Goal: Check status: Check status

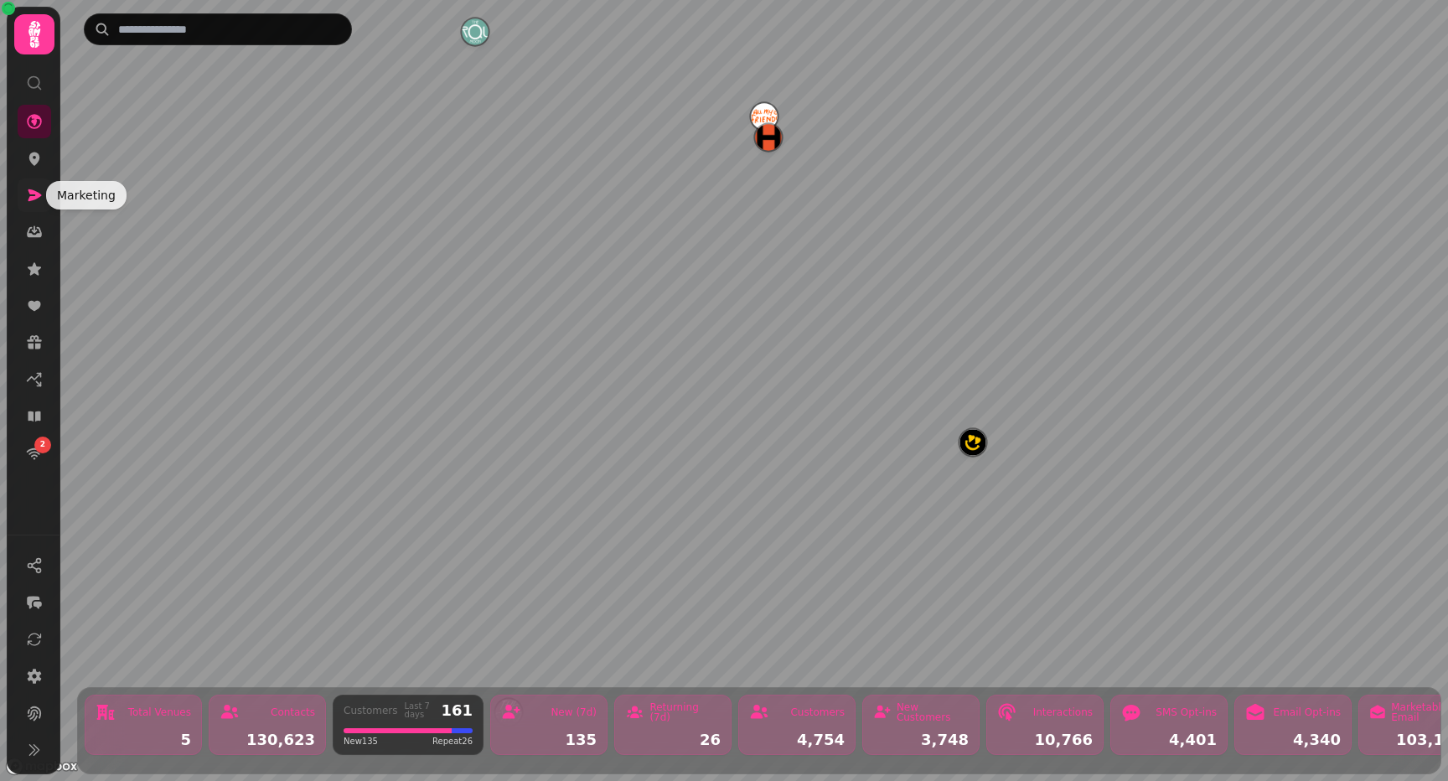
click at [37, 204] on link at bounding box center [35, 195] width 34 height 34
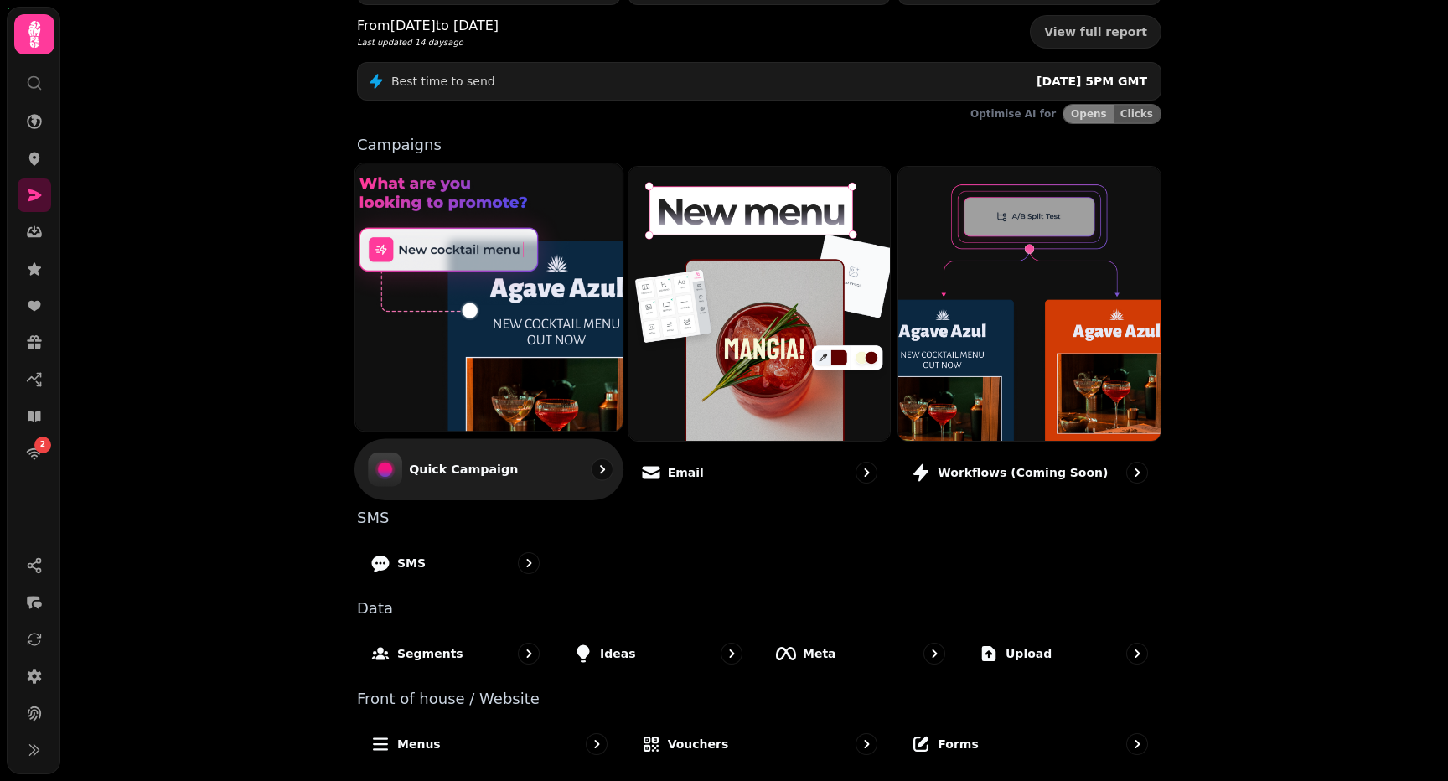
scroll to position [263, 0]
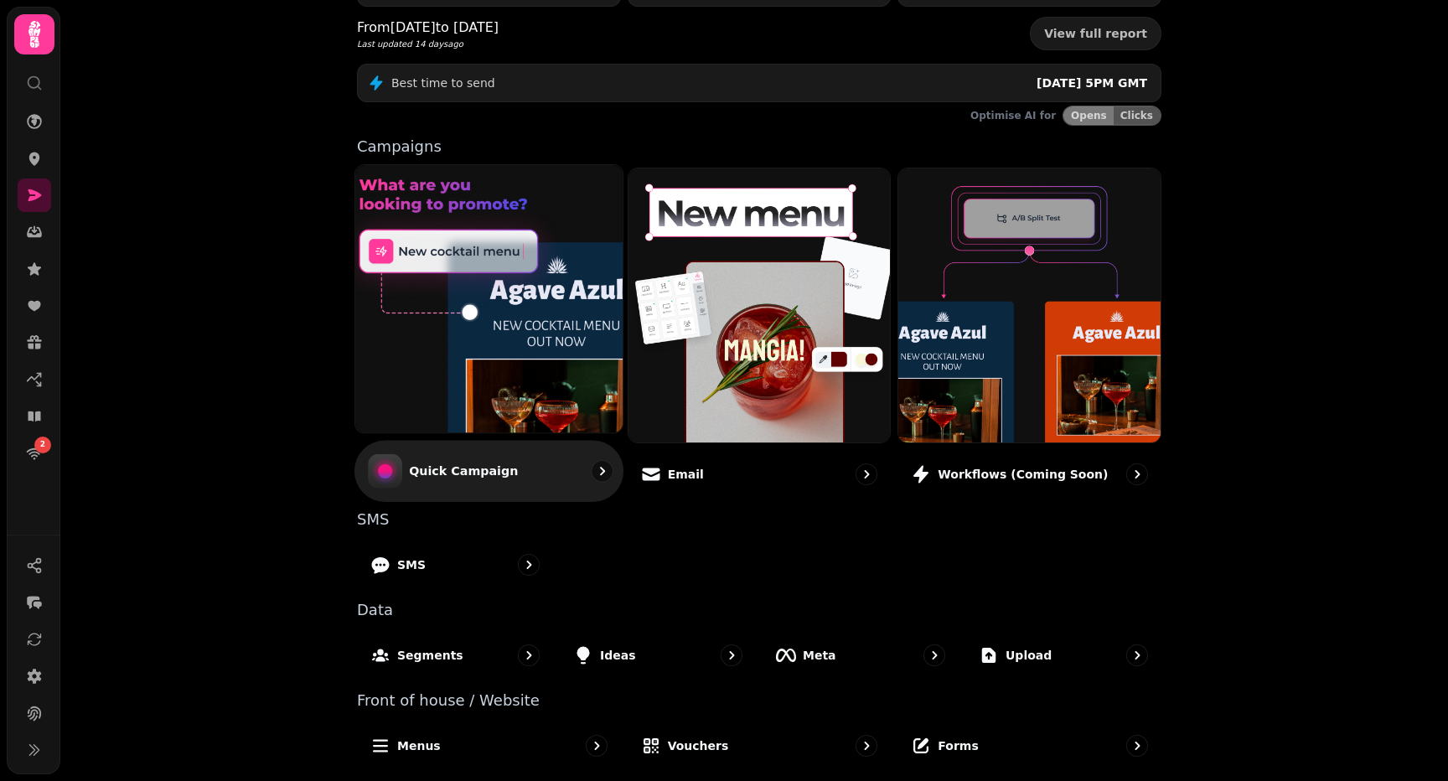
click at [516, 463] on div "Quick Campaign" at bounding box center [488, 470] width 269 height 61
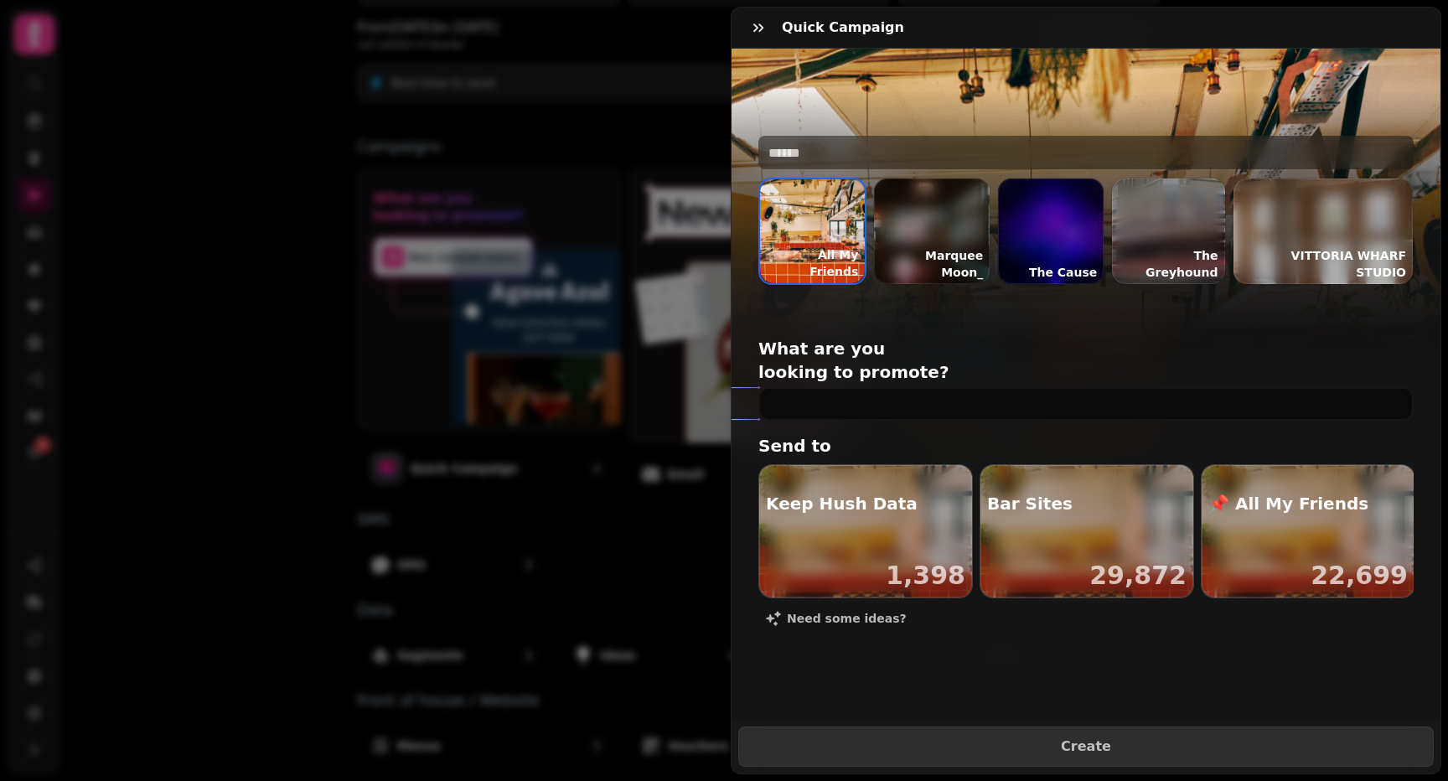
click at [305, 458] on div "Quick Campaign All My Friends All My Friends Marquee Moon_ The Cause The Greyho…" at bounding box center [724, 404] width 1448 height 754
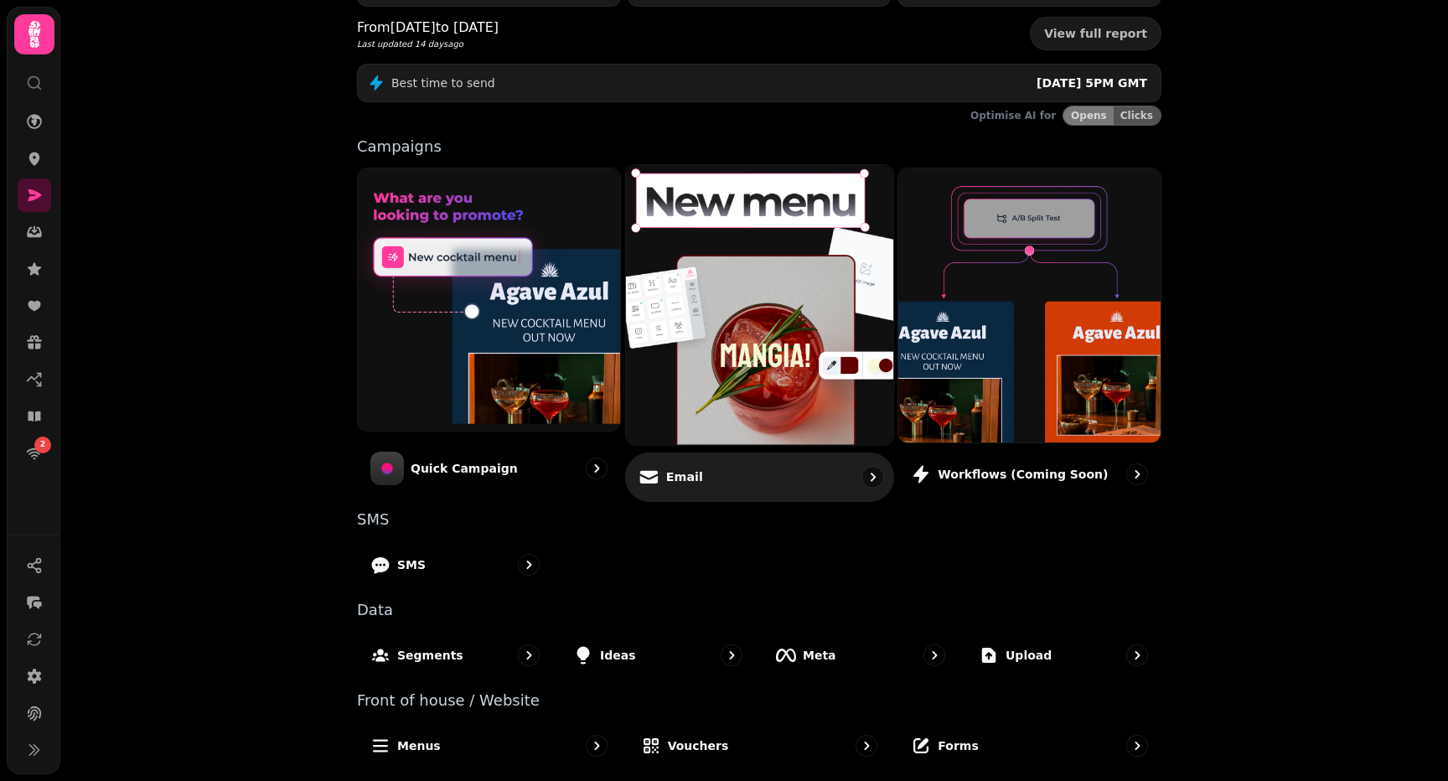
click at [683, 477] on p "Email" at bounding box center [683, 476] width 37 height 17
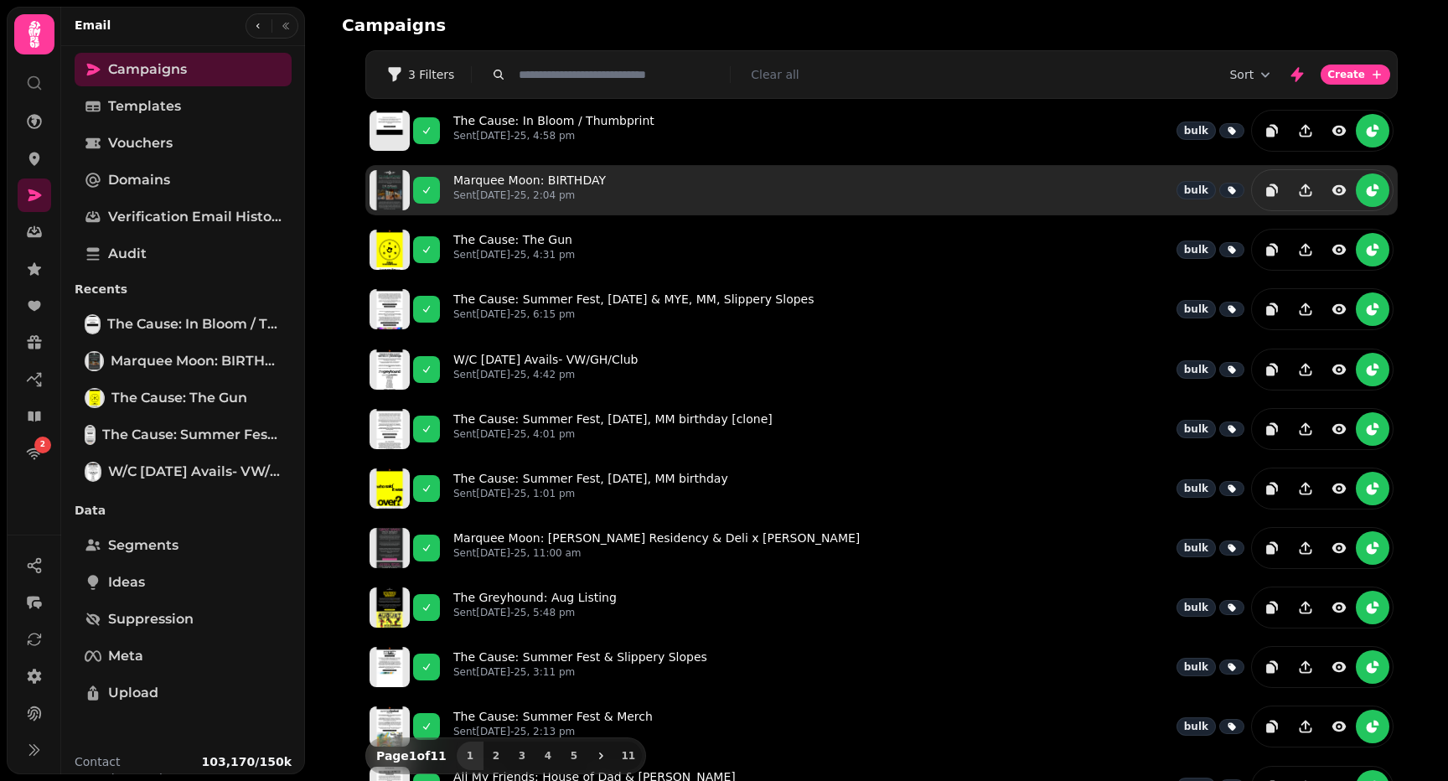
click at [658, 197] on div "Marquee Moon: BIRTHDAY Sent 15th Aug-25, 2:04 pm bulk" at bounding box center [923, 190] width 940 height 42
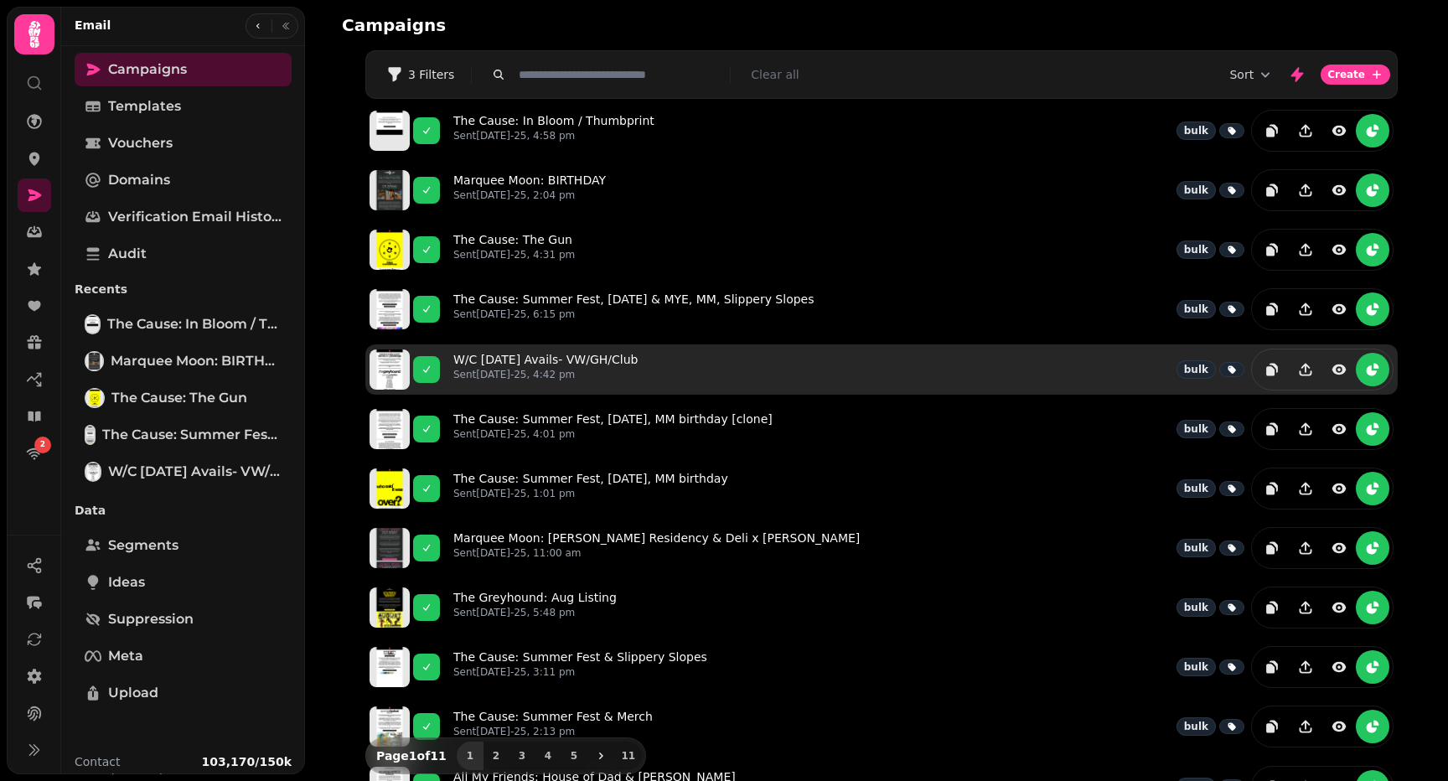
click at [701, 360] on div "W/C 11 Aug Avails- VW/GH/Club Sent 13th Aug-25, 4:42 pm bulk" at bounding box center [923, 370] width 940 height 42
click at [581, 359] on link "W/C 11 Aug Avails- VW/GH/Club Sent 13th Aug-25, 4:42 pm" at bounding box center [545, 369] width 184 height 37
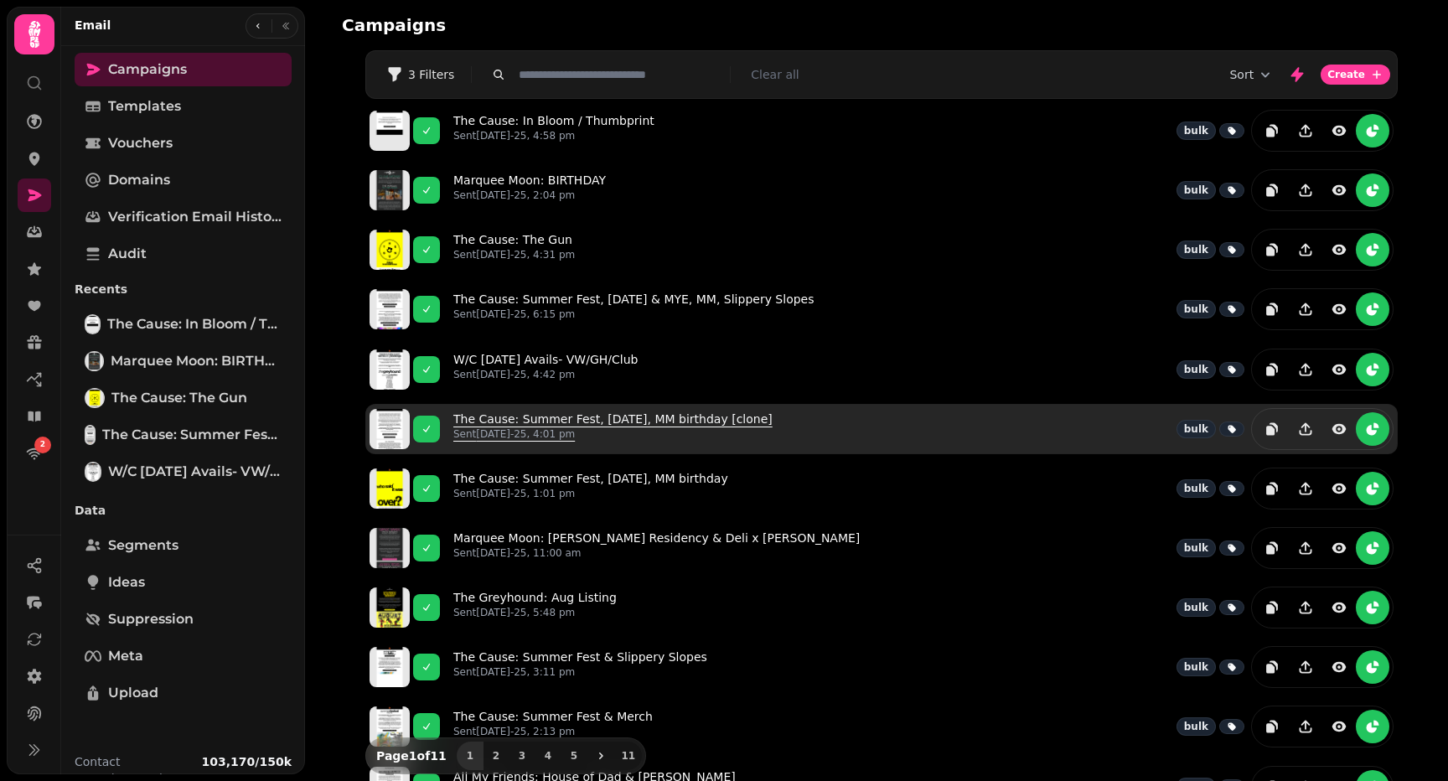
click at [634, 427] on p "Sent 13th Aug-25, 4:01 pm" at bounding box center [612, 433] width 319 height 13
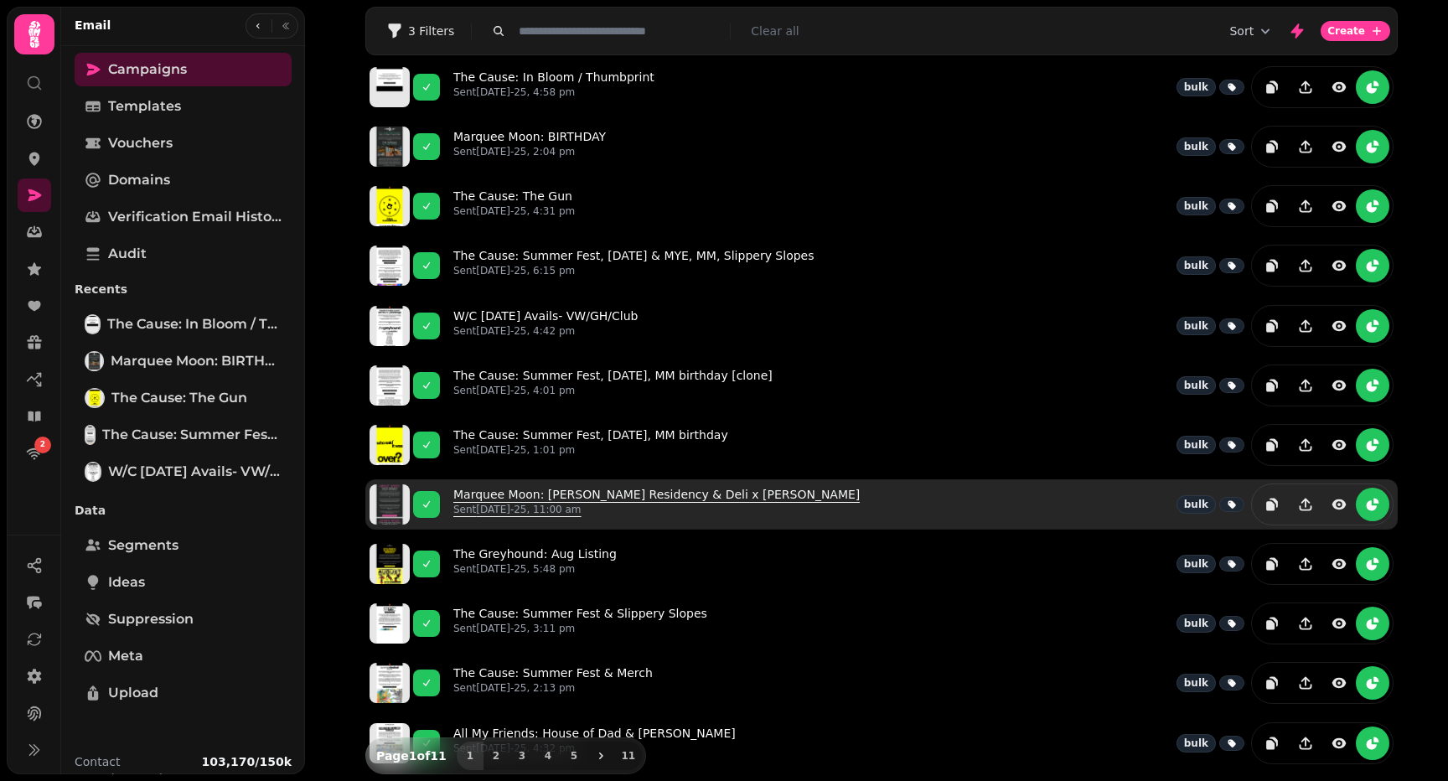
scroll to position [41, 0]
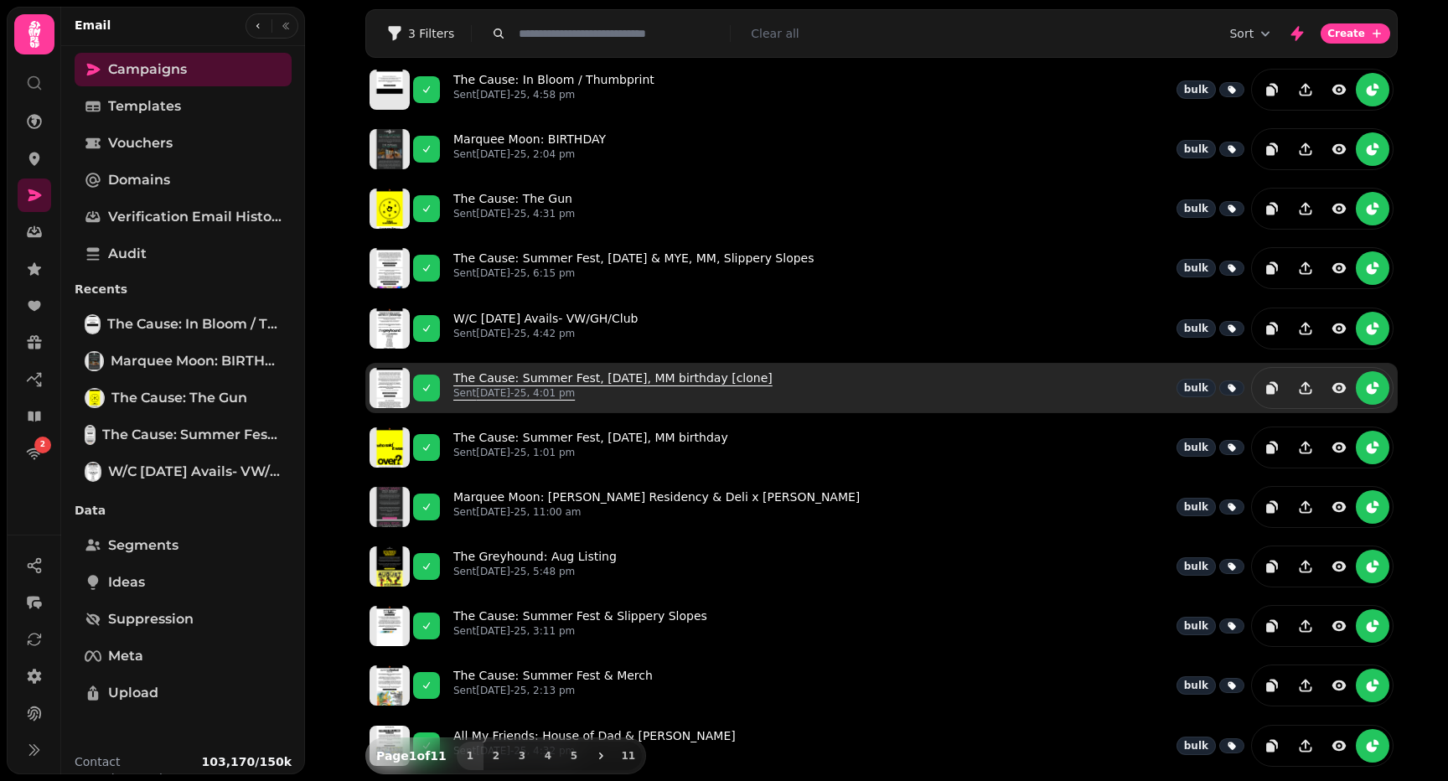
click at [508, 376] on link "The Cause: Summer Fest, Halloween, MM birthday [clone] Sent 13th Aug-25, 4:01 pm" at bounding box center [612, 387] width 319 height 37
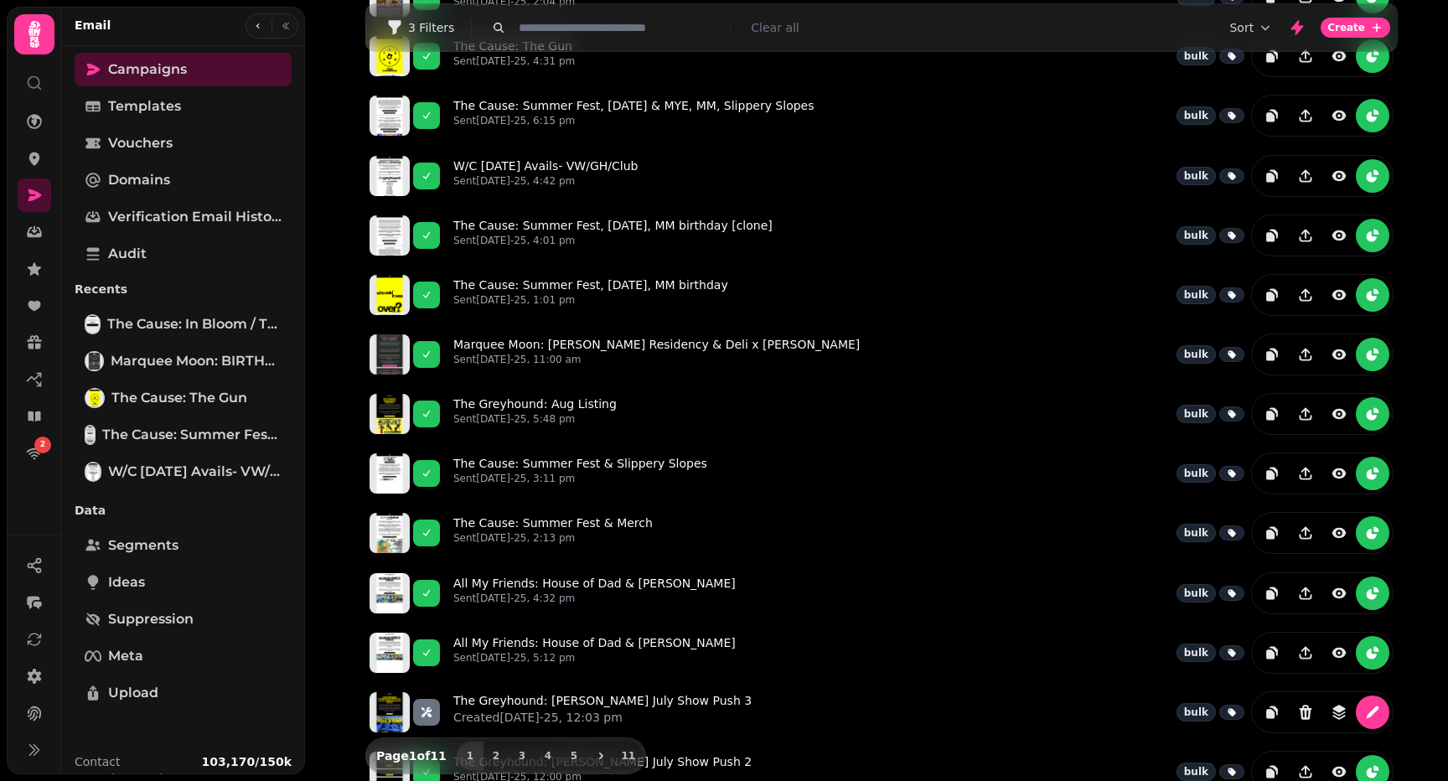
scroll to position [196, 0]
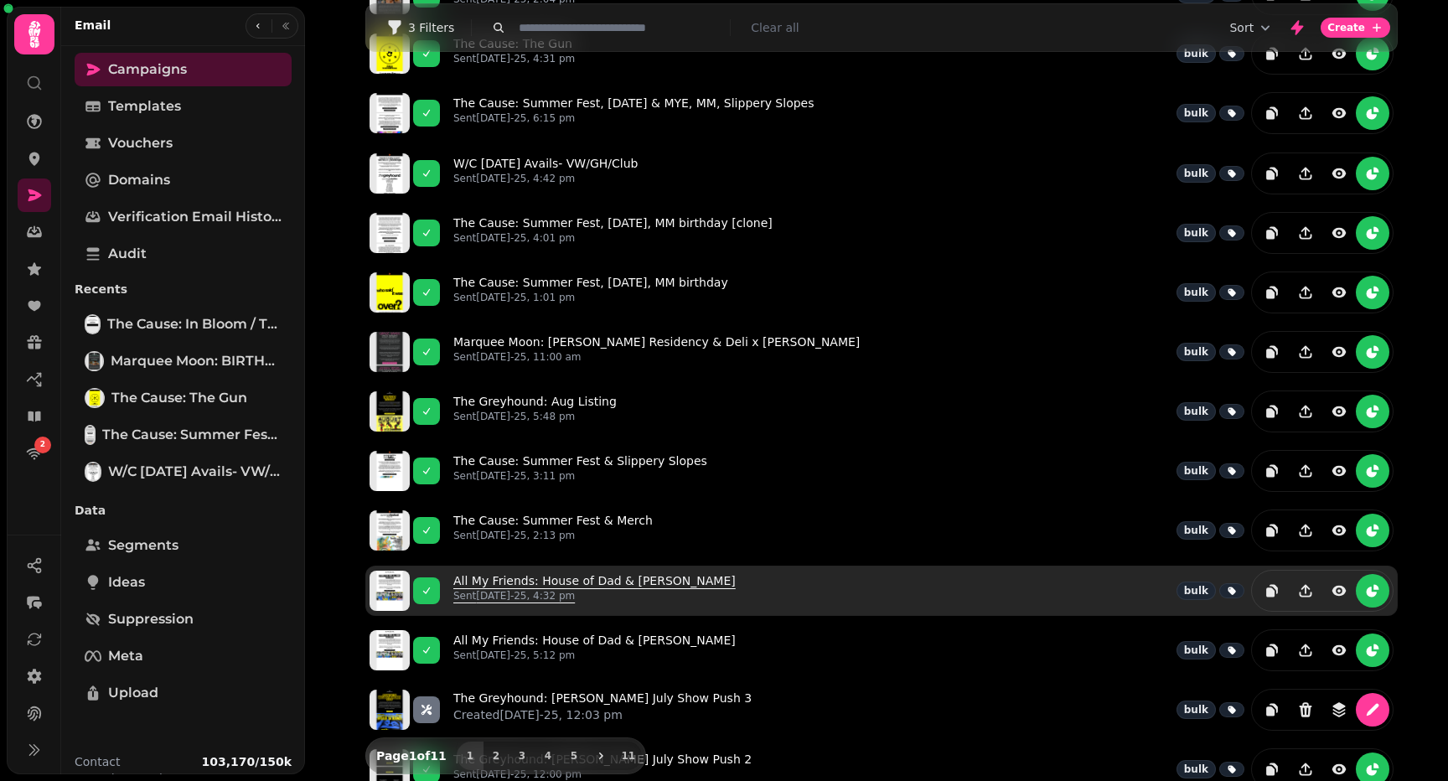
click at [560, 579] on link "All My Friends: House of Dad & Mayaki Sent 25th Jul-25, 4:32 pm" at bounding box center [594, 590] width 282 height 37
